Goal: Check status

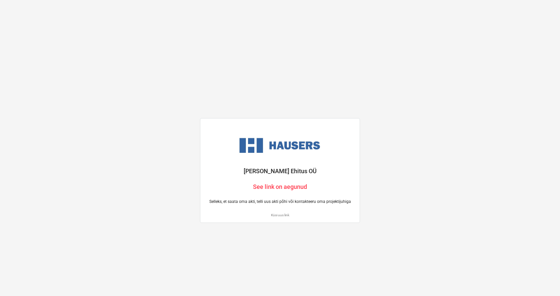
click at [377, 83] on div "[PERSON_NAME] Ehitus OÜ See link on aegunud Selleks, et saata oma akti, telli u…" at bounding box center [280, 148] width 560 height 296
click at [385, 9] on div at bounding box center [383, 10] width 13 height 13
